Goal: Information Seeking & Learning: Learn about a topic

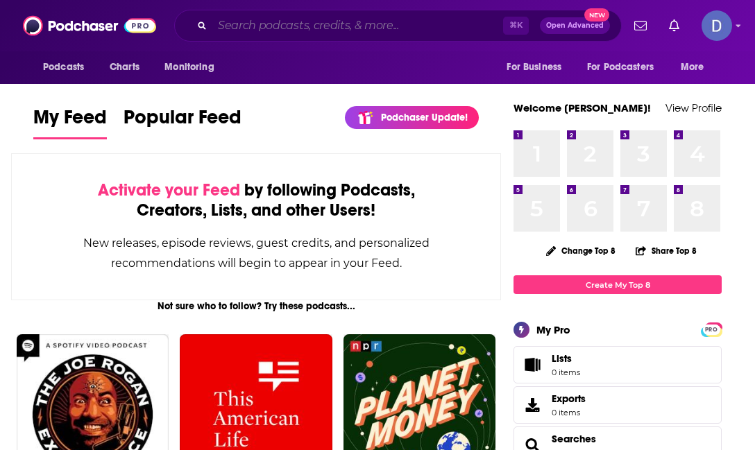
click at [283, 28] on input "Search podcasts, credits, & more..." at bounding box center [357, 26] width 291 height 22
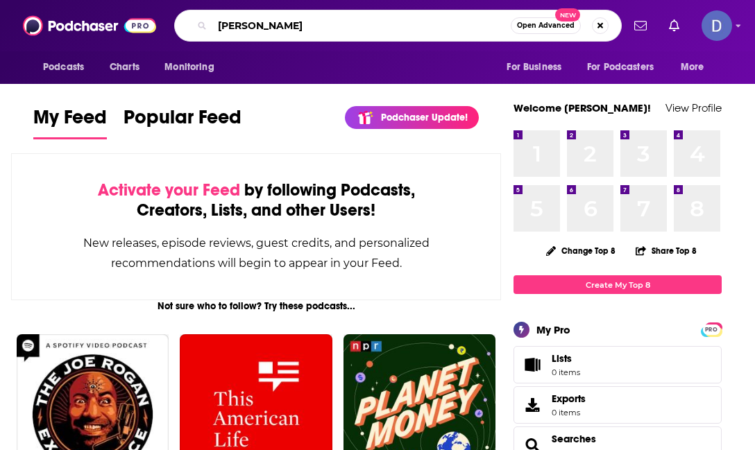
type input "[PERSON_NAME]"
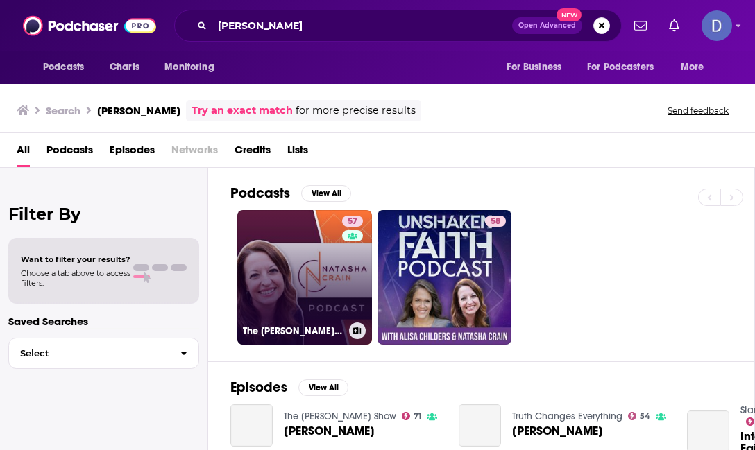
click at [316, 278] on link "57 The [PERSON_NAME] Podcast" at bounding box center [304, 277] width 135 height 135
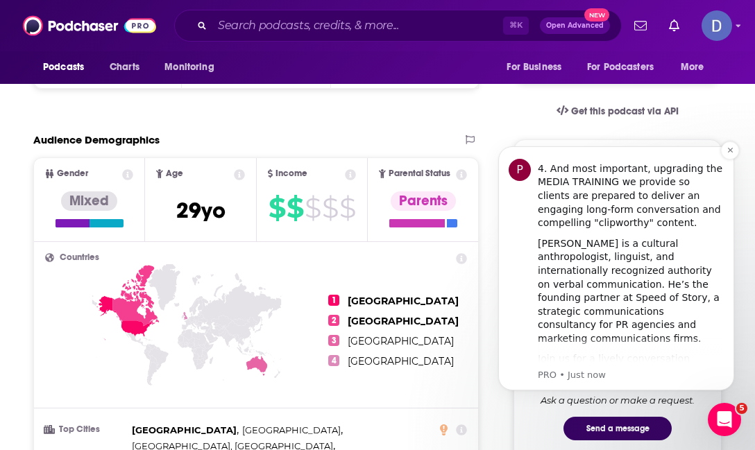
scroll to position [696, 0]
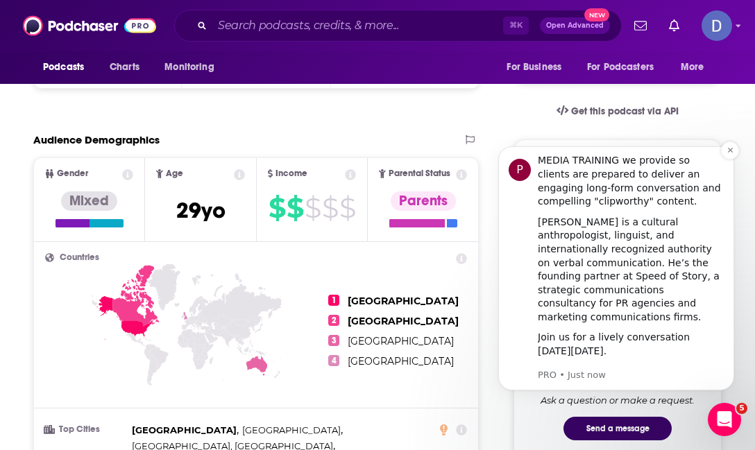
click at [664, 364] on span "Register Here (It's Free!)" at bounding box center [630, 370] width 136 height 13
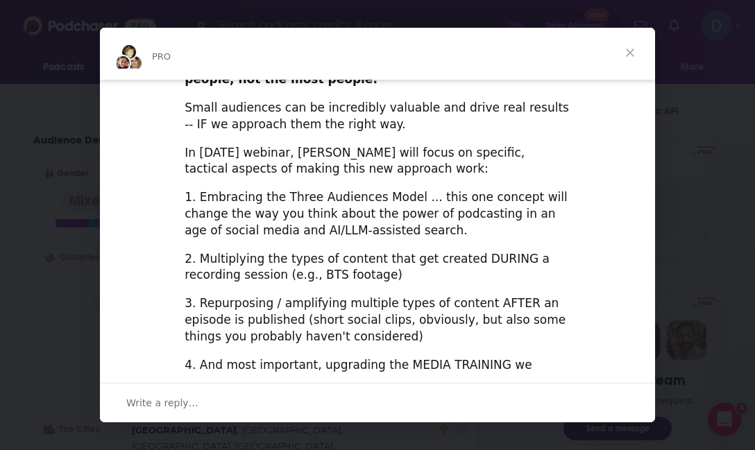
scroll to position [567, 0]
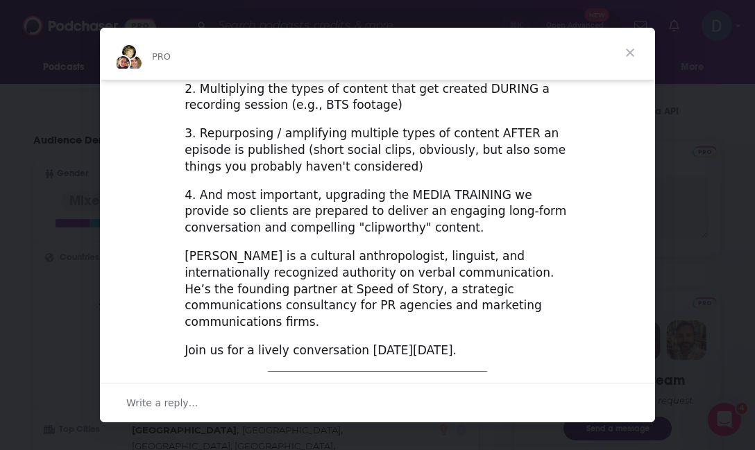
click at [383, 377] on span "Register Here (It's Free!)" at bounding box center [377, 384] width 166 height 14
click at [626, 47] on span "Close" at bounding box center [630, 53] width 50 height 50
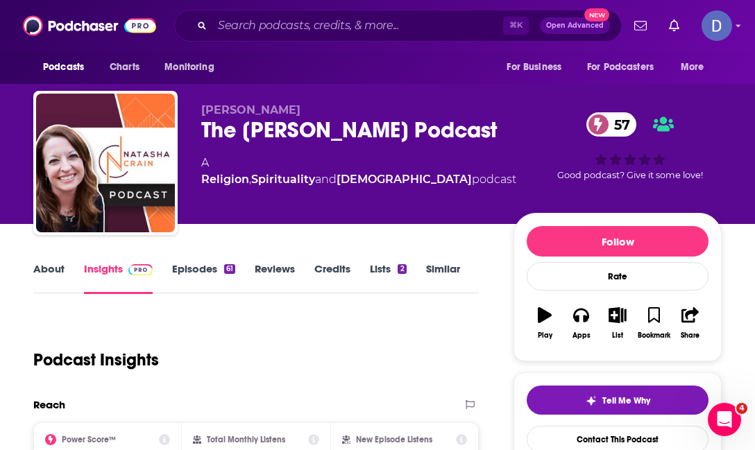
scroll to position [0, 0]
